Goal: Information Seeking & Learning: Learn about a topic

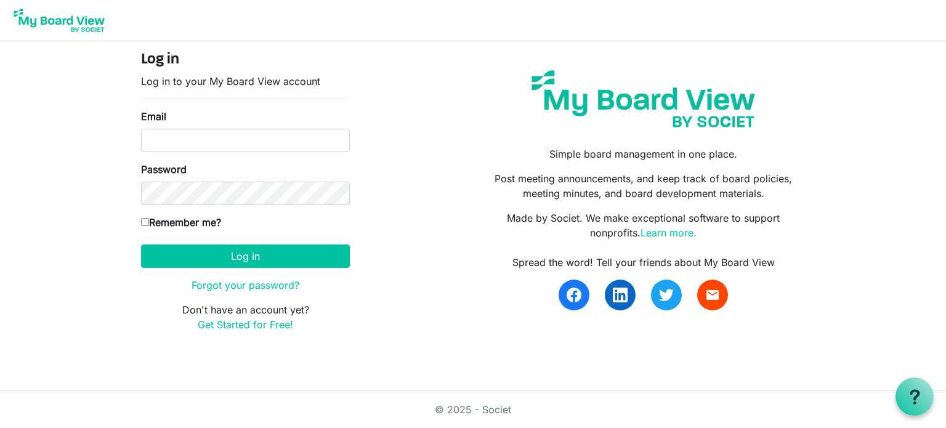
click at [86, 19] on img at bounding box center [59, 20] width 99 height 31
click at [673, 234] on link "Learn more." at bounding box center [668, 233] width 56 height 12
drag, startPoint x: 139, startPoint y: 35, endPoint x: 25, endPoint y: 22, distance: 114.1
click at [25, 22] on nav at bounding box center [473, 20] width 946 height 41
